Goal: Task Accomplishment & Management: Complete application form

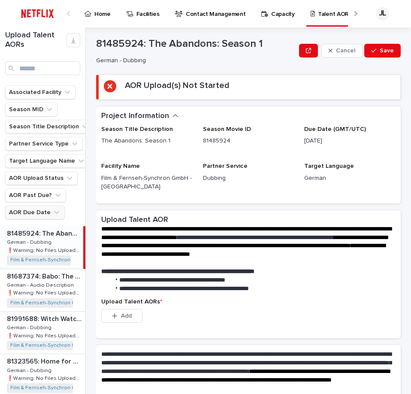
click at [49, 211] on button "AOR Due Date" at bounding box center [35, 212] width 60 height 14
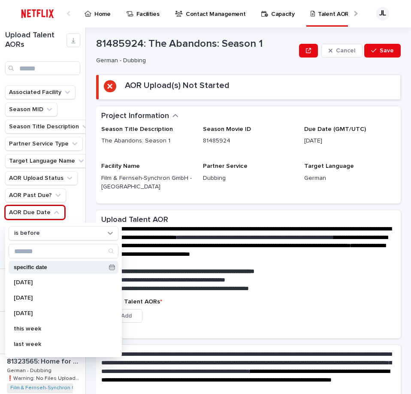
click at [99, 269] on p "specific date" at bounding box center [60, 268] width 92 height 6
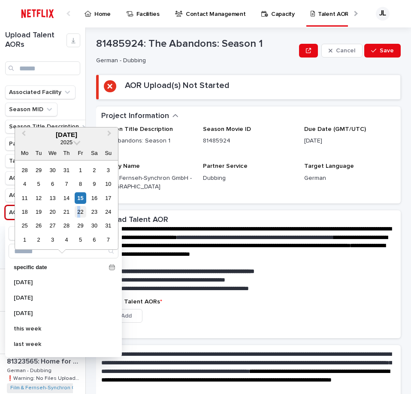
click at [79, 214] on div "22" at bounding box center [81, 212] width 12 height 12
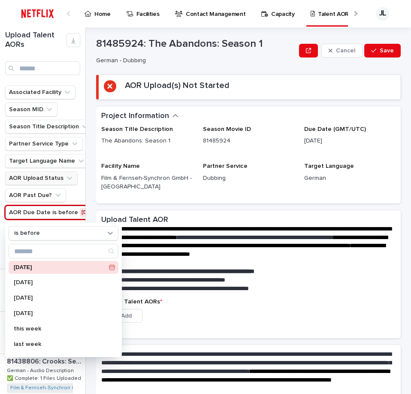
click at [58, 174] on button "AOR Upload Status" at bounding box center [41, 178] width 72 height 14
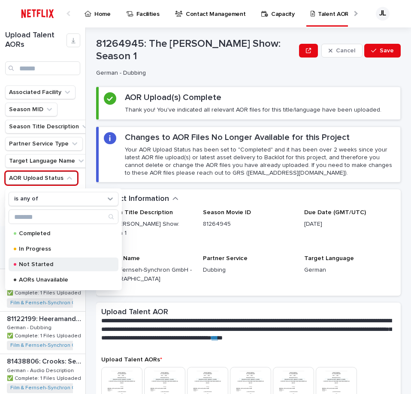
click at [34, 266] on p "Not Started" at bounding box center [62, 264] width 86 height 6
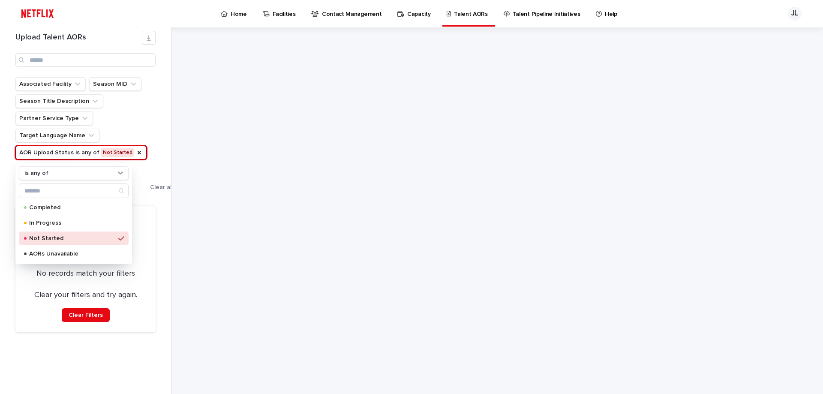
click at [306, 193] on div at bounding box center [497, 210] width 429 height 367
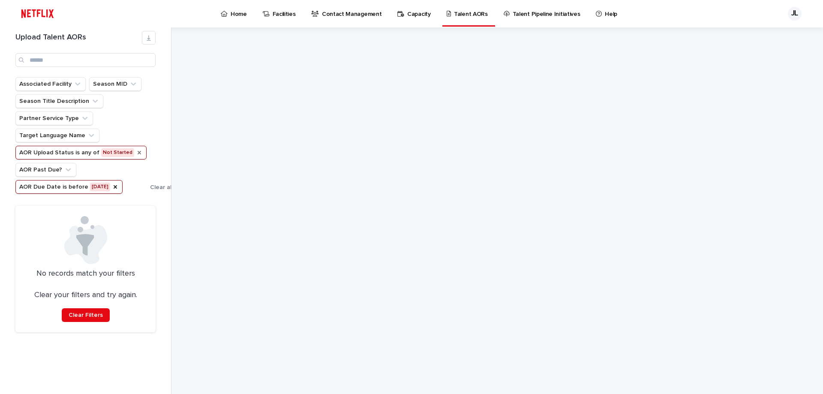
click at [136, 151] on icon "AOR Upload Status" at bounding box center [139, 152] width 7 height 7
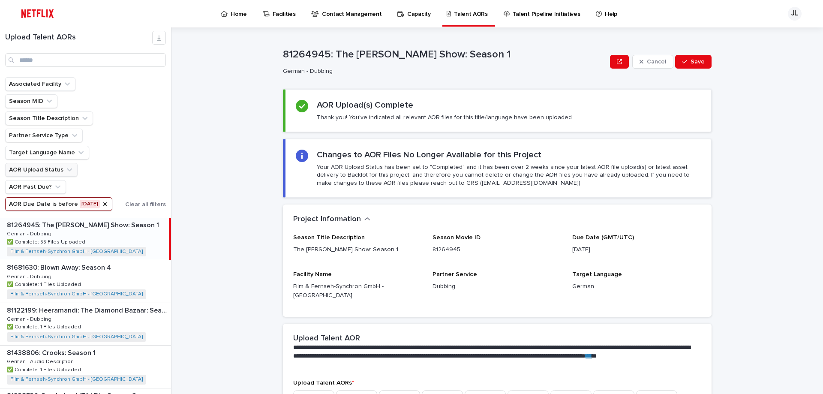
click at [92, 204] on button "AOR Due Date is before [DATE]" at bounding box center [58, 204] width 107 height 14
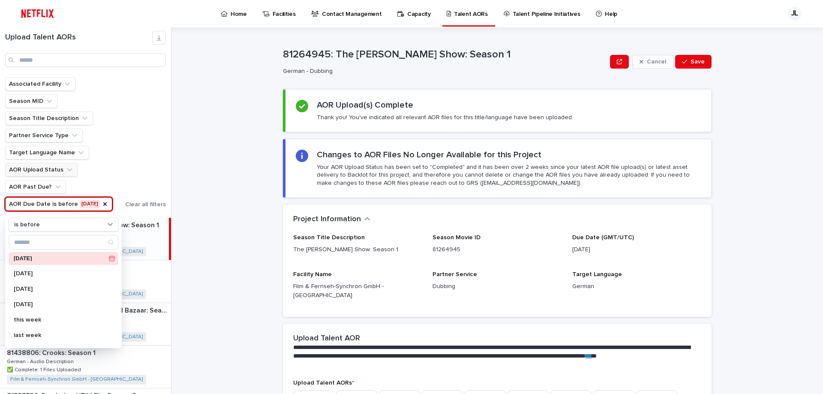
click at [47, 262] on div "[DATE]" at bounding box center [64, 258] width 110 height 13
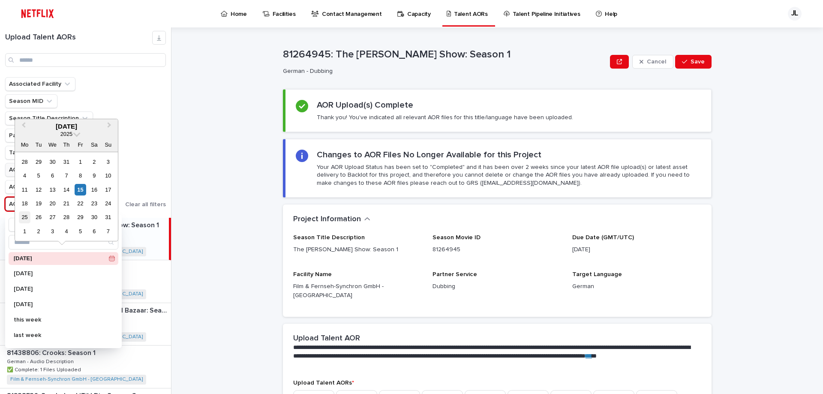
click at [24, 219] on div "25" at bounding box center [25, 217] width 12 height 12
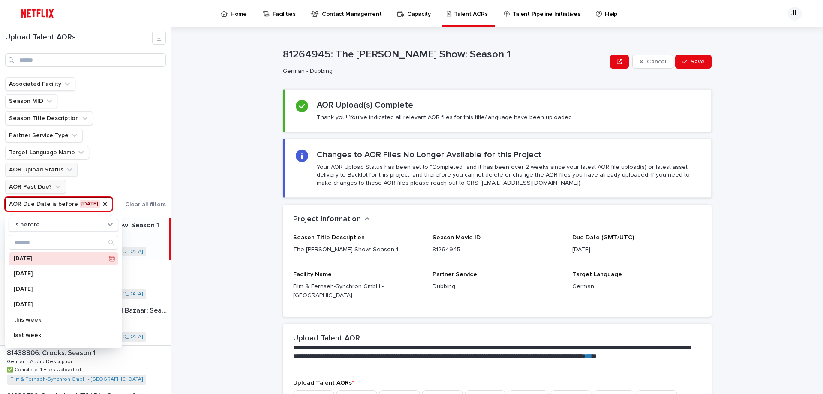
click at [51, 187] on button "AOR Past Due?" at bounding box center [35, 187] width 61 height 14
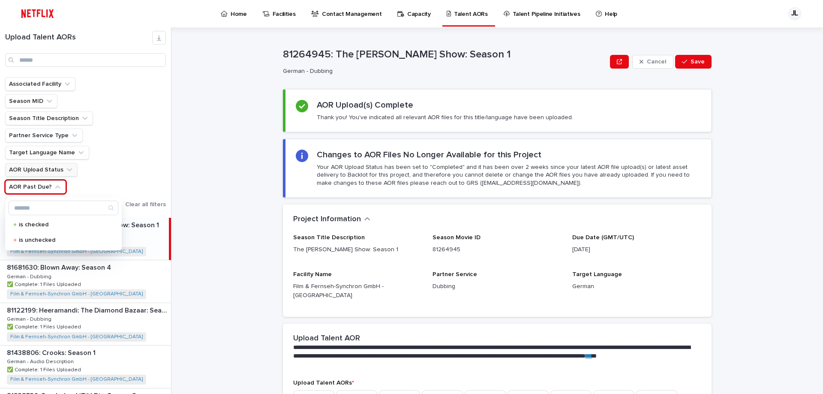
click at [47, 172] on button "AOR Upload Status" at bounding box center [41, 170] width 72 height 14
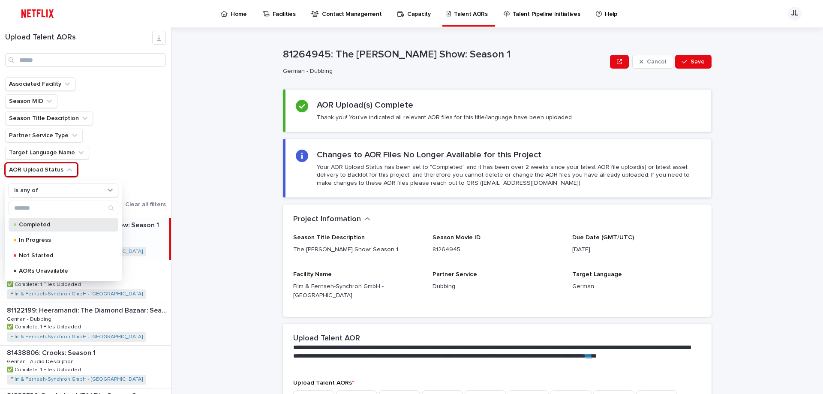
click at [44, 226] on p "Completed" at bounding box center [62, 225] width 86 height 6
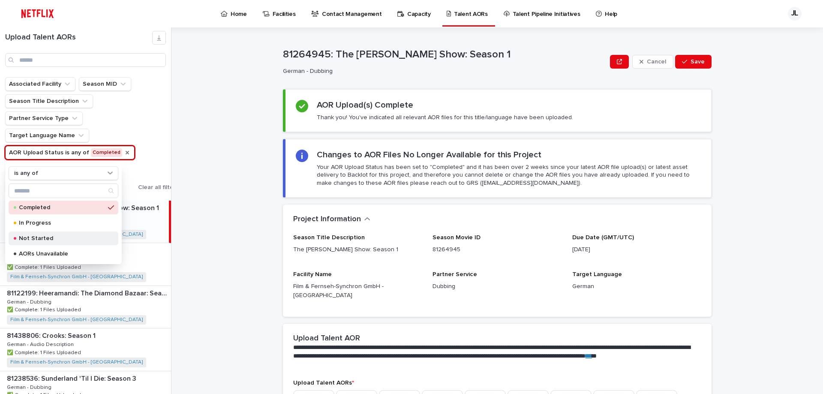
click at [56, 237] on p "Not Started" at bounding box center [62, 238] width 86 height 6
click at [105, 208] on div "Completed" at bounding box center [64, 208] width 110 height 14
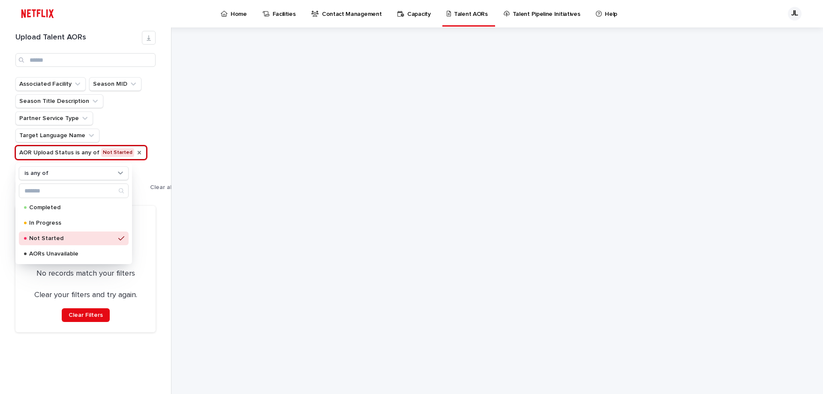
click at [218, 174] on div at bounding box center [502, 210] width 641 height 367
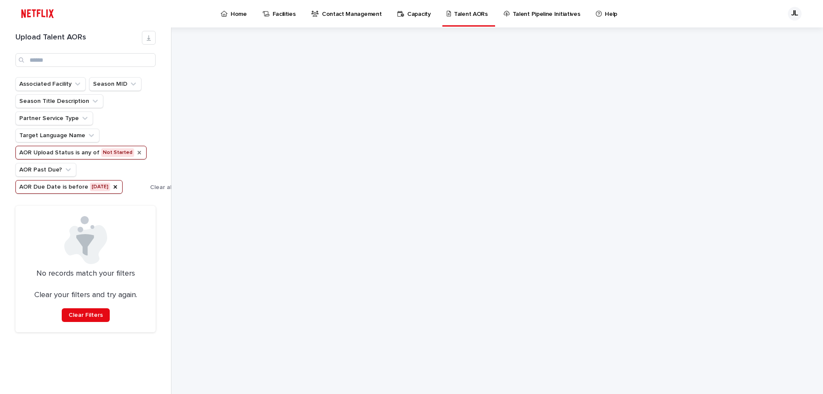
click at [96, 189] on button "AOR Due Date is before [DATE]" at bounding box center [68, 187] width 107 height 14
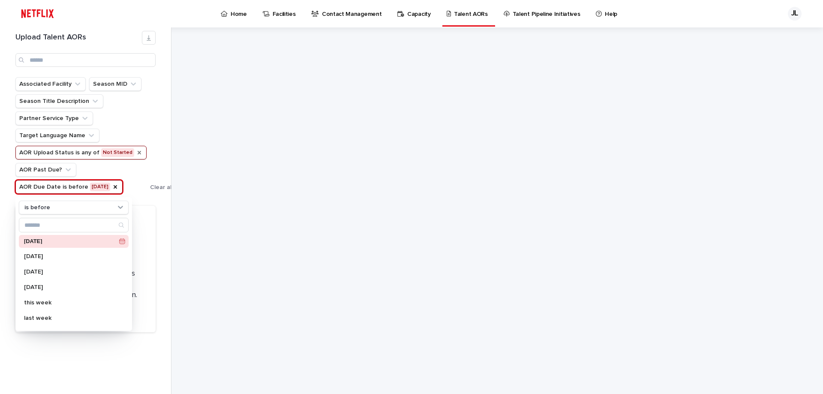
click at [53, 242] on p "[DATE]" at bounding box center [70, 242] width 92 height 6
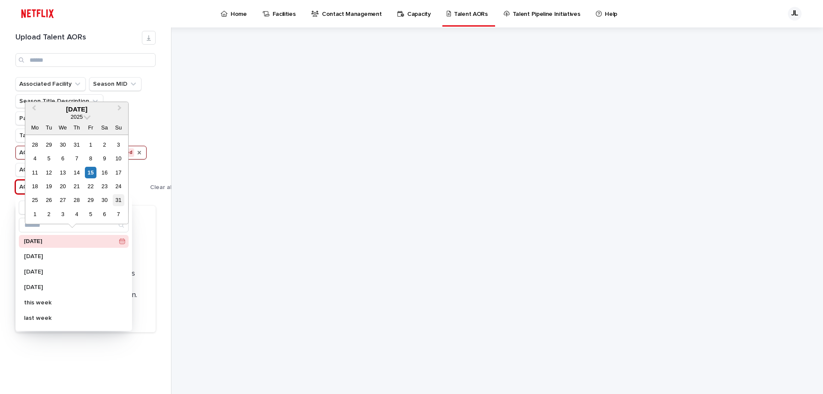
click at [117, 199] on div "31" at bounding box center [119, 200] width 12 height 12
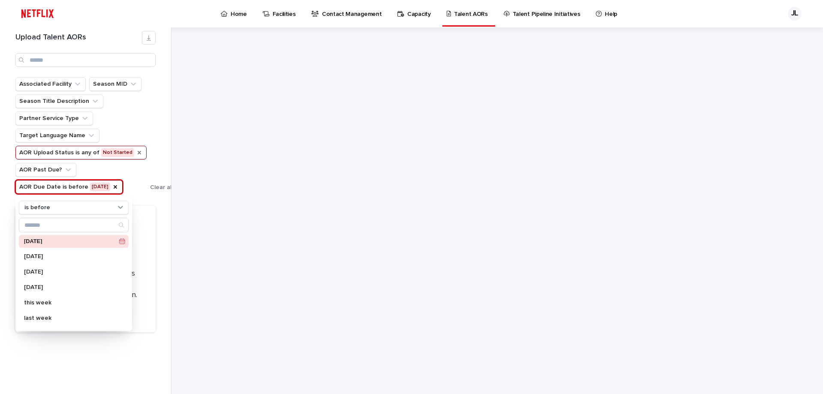
click at [190, 283] on div at bounding box center [502, 210] width 641 height 367
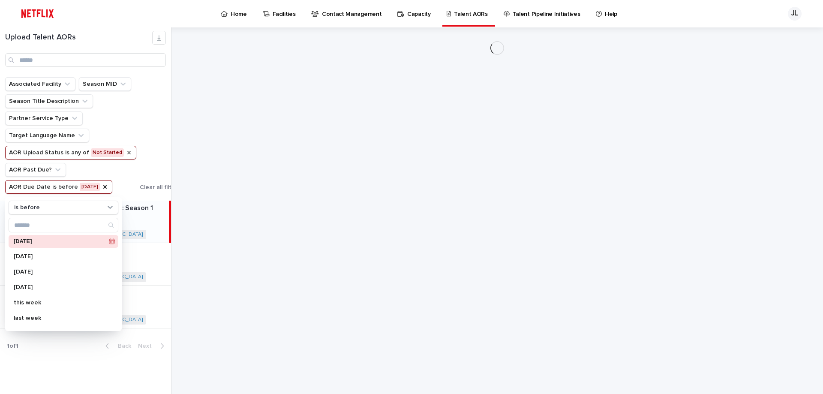
click at [191, 283] on div at bounding box center [502, 210] width 641 height 367
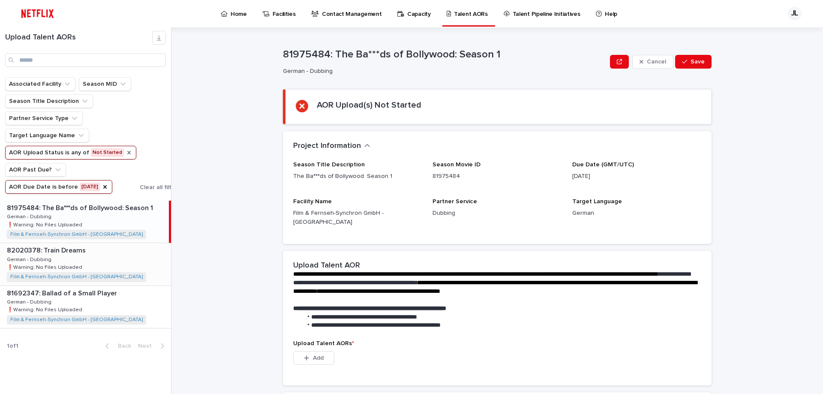
click at [114, 260] on div "82020378: Train Dreams 82020378: Train Dreams German - Dubbing German - Dubbing…" at bounding box center [85, 264] width 171 height 42
click at [311, 351] on button "Add" at bounding box center [313, 358] width 41 height 14
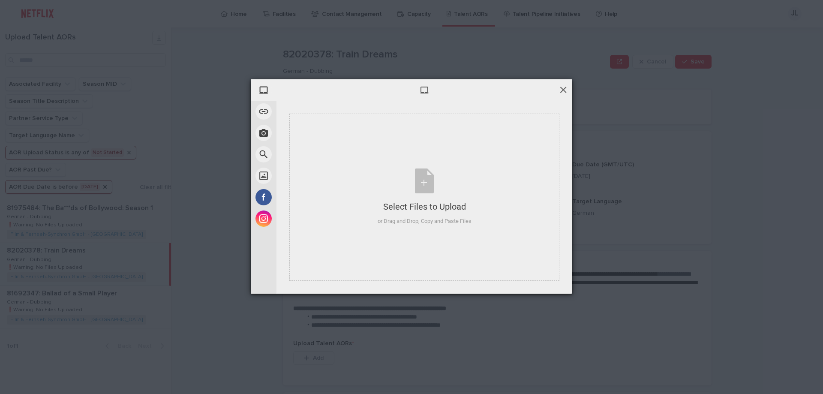
click at [410, 87] on span at bounding box center [563, 89] width 9 height 9
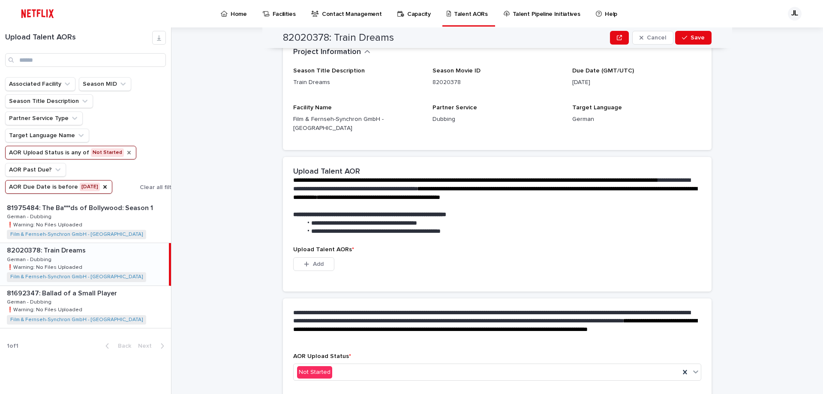
scroll to position [84, 0]
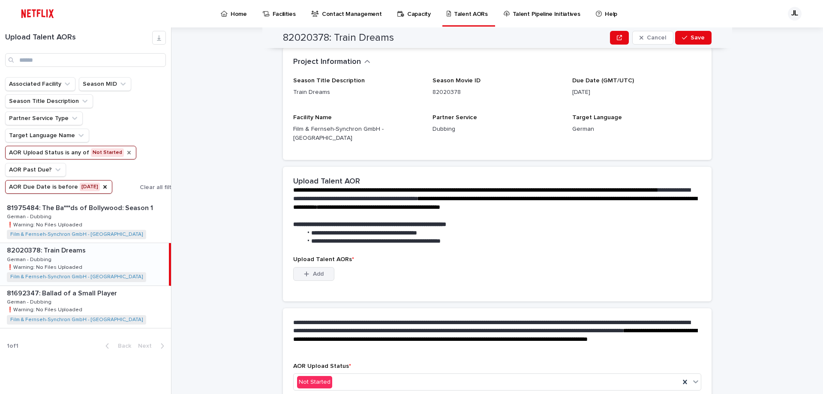
click at [321, 271] on span "Add" at bounding box center [318, 274] width 11 height 6
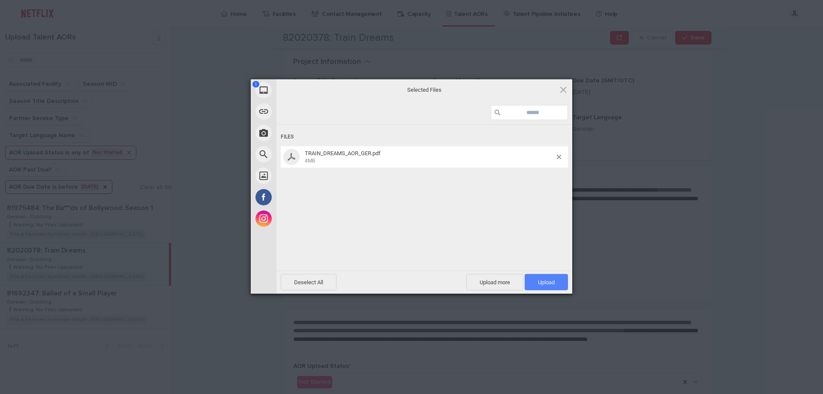
click at [410, 279] on span "Upload 1" at bounding box center [546, 282] width 43 height 16
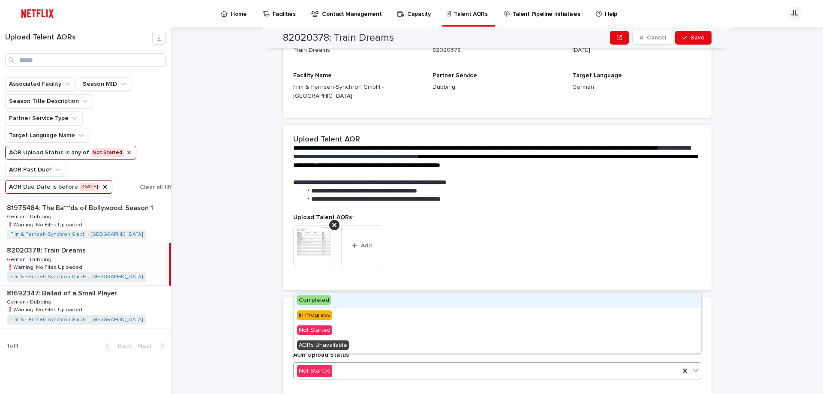
click at [397, 365] on div "Not Started" at bounding box center [487, 371] width 386 height 14
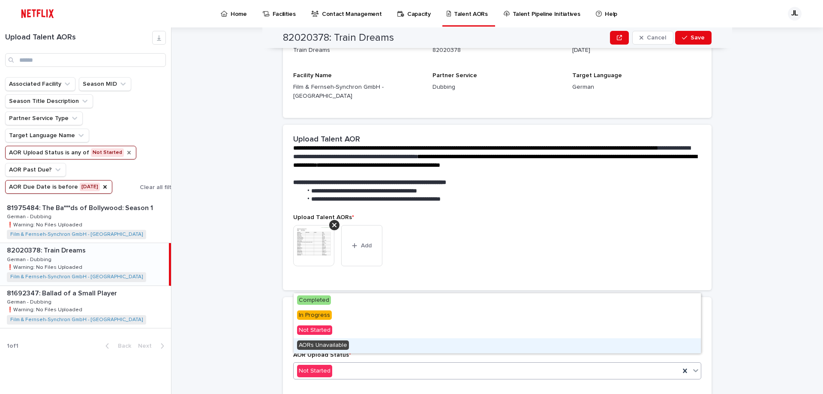
scroll to position [63, 0]
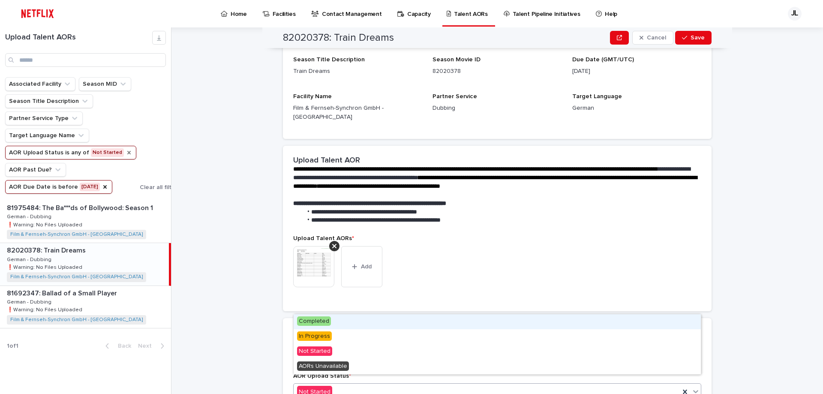
click at [335, 321] on div "Completed" at bounding box center [497, 321] width 407 height 15
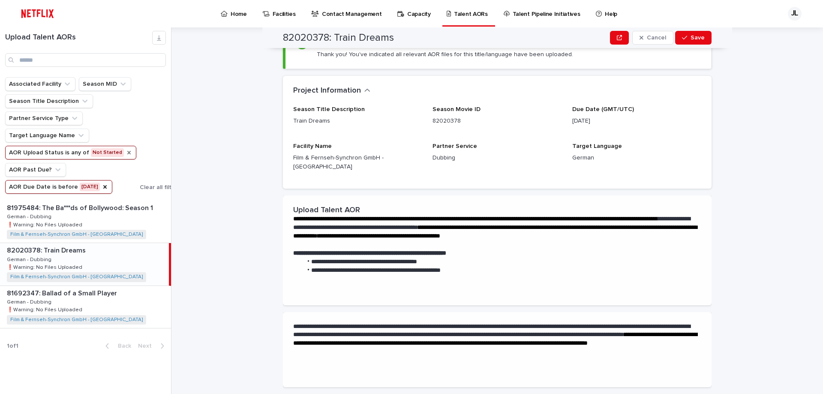
scroll to position [0, 0]
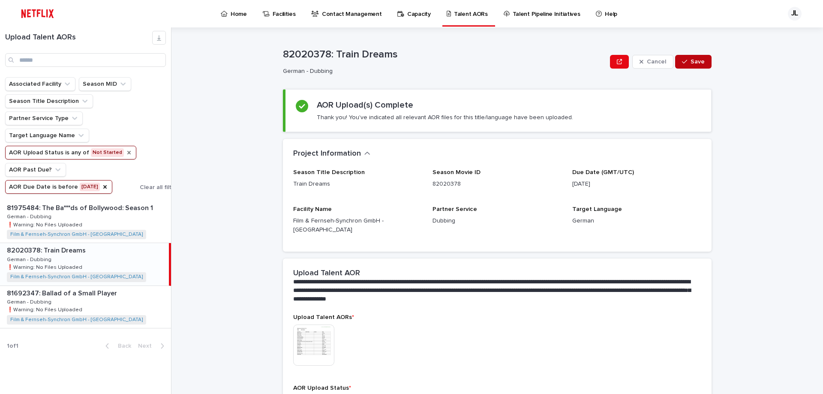
click at [410, 60] on button "Save" at bounding box center [693, 62] width 36 height 14
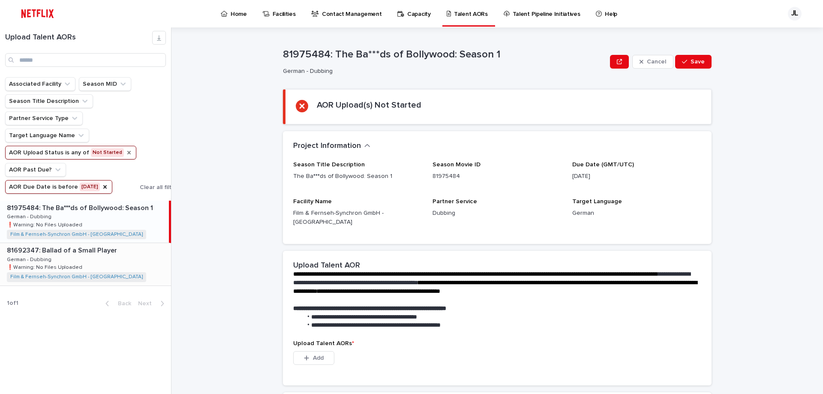
click at [114, 256] on div "81692347: Ballad of a Small Player 81692347: Ballad of a Small Player German - …" at bounding box center [85, 264] width 171 height 42
